Goal: Information Seeking & Learning: Find contact information

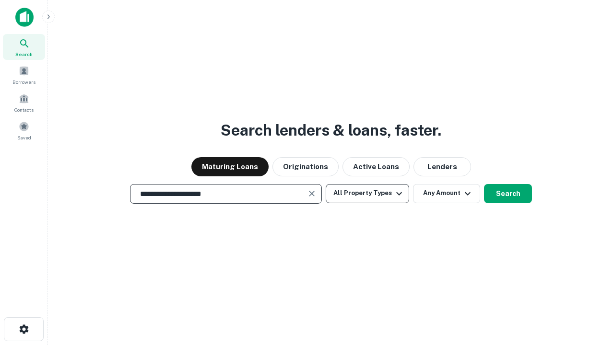
type input "**********"
click at [368, 193] on button "All Property Types" at bounding box center [367, 193] width 83 height 19
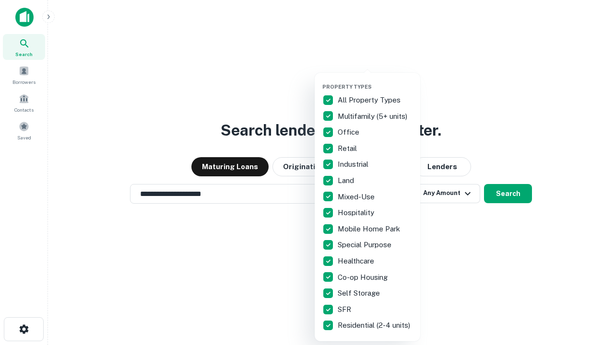
click at [375, 81] on button "button" at bounding box center [375, 81] width 106 height 0
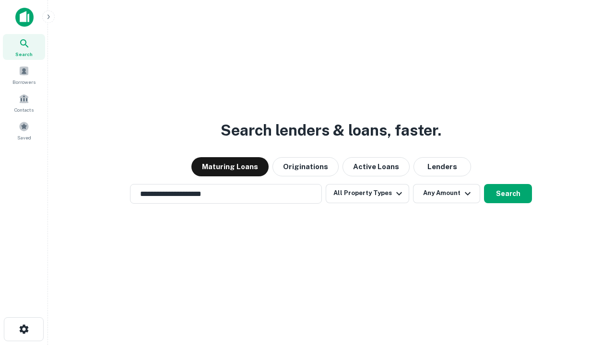
scroll to position [15, 0]
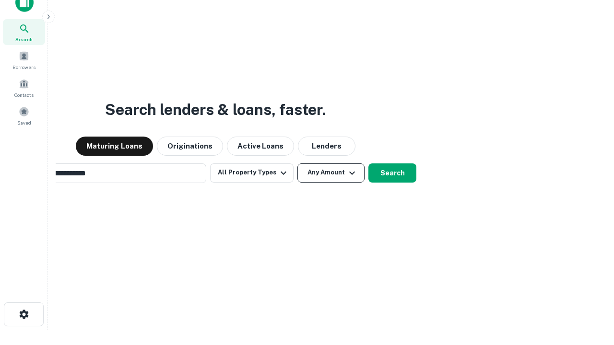
click at [298, 164] on button "Any Amount" at bounding box center [331, 173] width 67 height 19
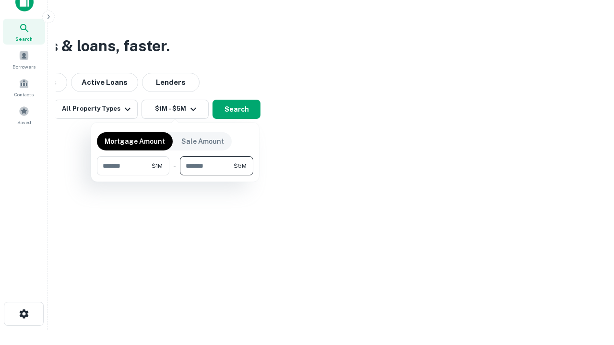
type input "*******"
click at [175, 176] on button "button" at bounding box center [175, 176] width 156 height 0
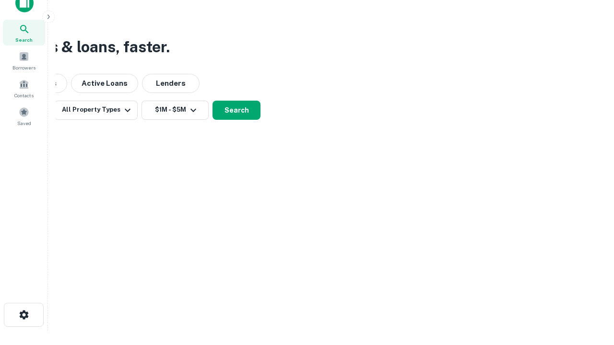
scroll to position [6, 177]
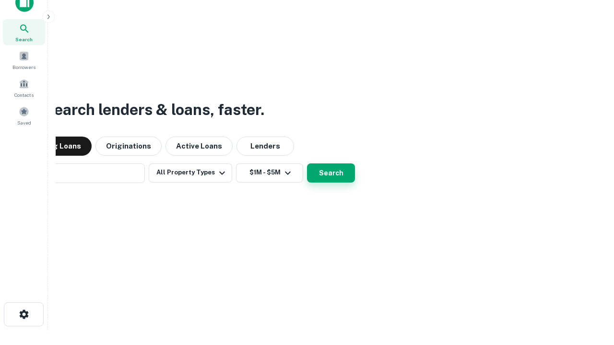
click at [307, 164] on button "Search" at bounding box center [331, 173] width 48 height 19
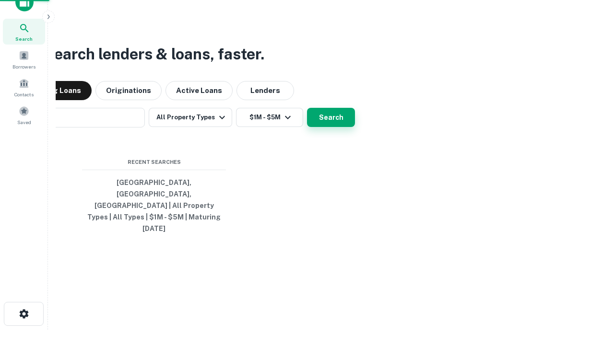
scroll to position [25, 272]
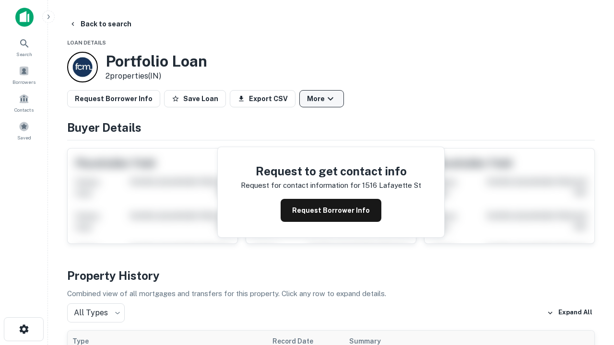
click at [321, 99] on button "More" at bounding box center [321, 98] width 45 height 17
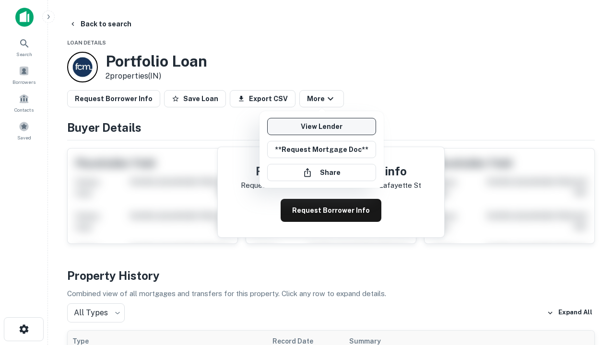
click at [321, 127] on link "View Lender" at bounding box center [321, 126] width 109 height 17
